Goal: Transaction & Acquisition: Purchase product/service

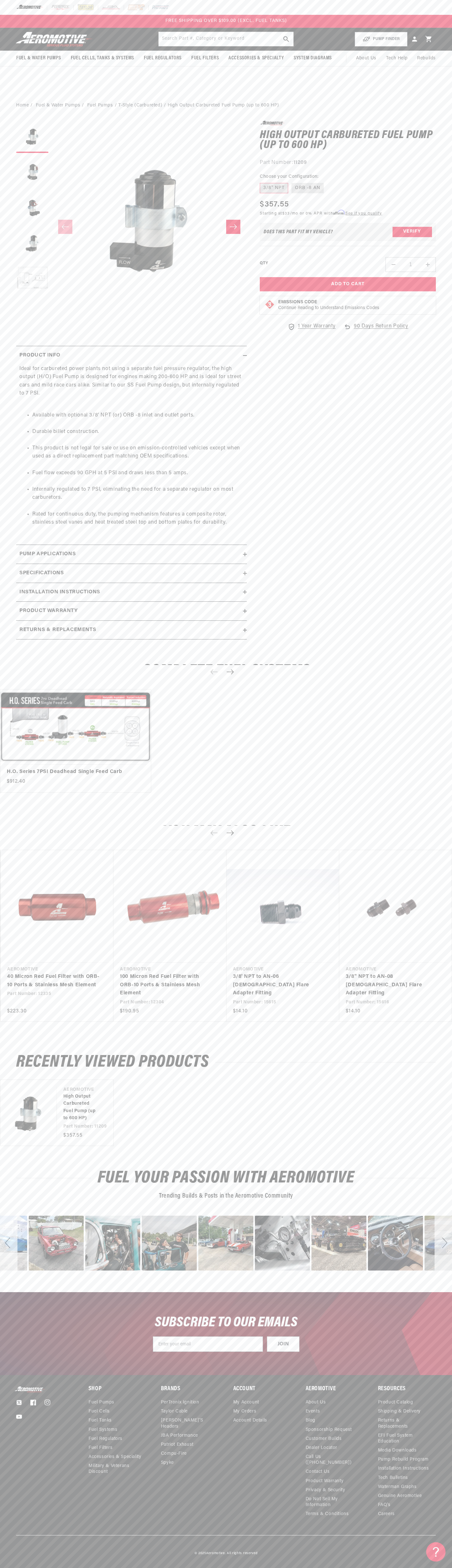
click at [103, 11] on div at bounding box center [226, 7] width 452 height 15
click at [426, 1384] on footer "Twitter Facebook Instagram YouTube Shop Fuel Pumps Fuel Cells Fuel Tanks ." at bounding box center [226, 1471] width 452 height 193
click at [178, 1567] on html "Skip to content Your cart Your cart is empty Loading... You may also like Subto…" at bounding box center [226, 784] width 452 height 1568
click at [21, 572] on body "Skip to content Your cart Your cart is empty Loading... You may also like Subto…" at bounding box center [226, 784] width 452 height 1568
